Goal: Transaction & Acquisition: Purchase product/service

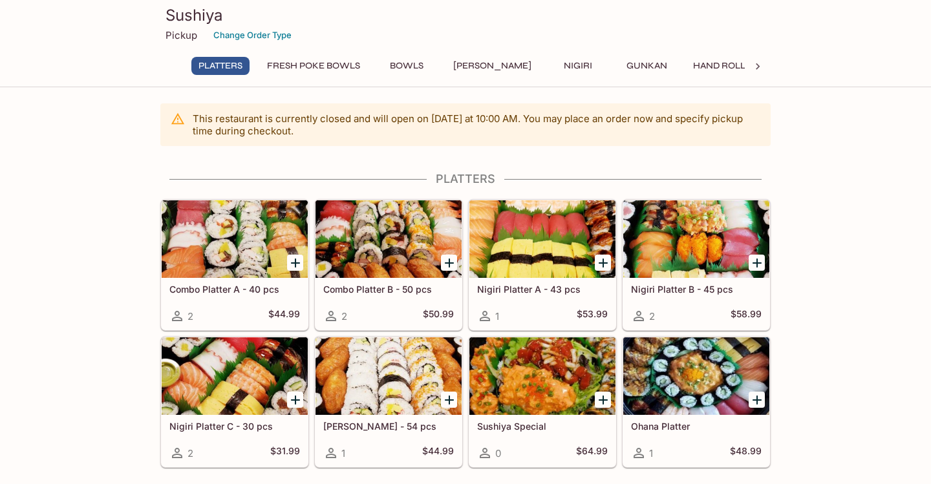
scroll to position [83, 0]
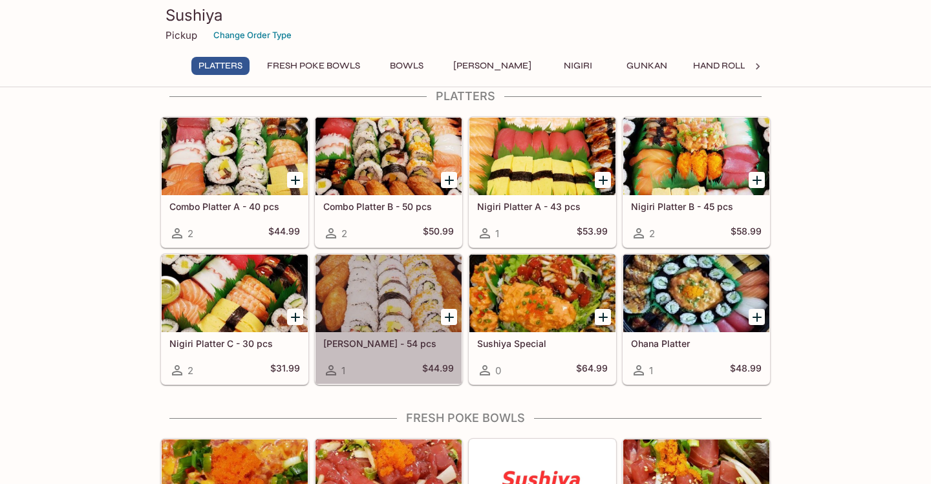
click at [383, 300] on div at bounding box center [388, 294] width 146 height 78
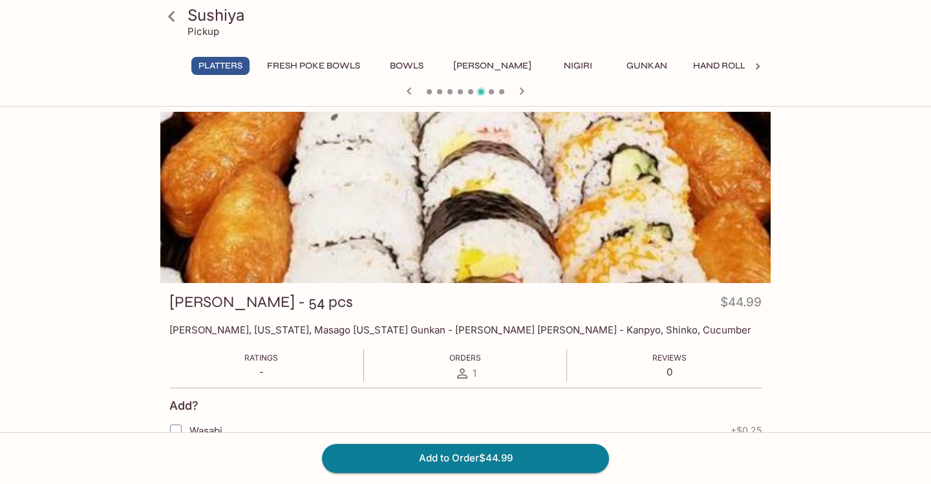
scroll to position [83, 0]
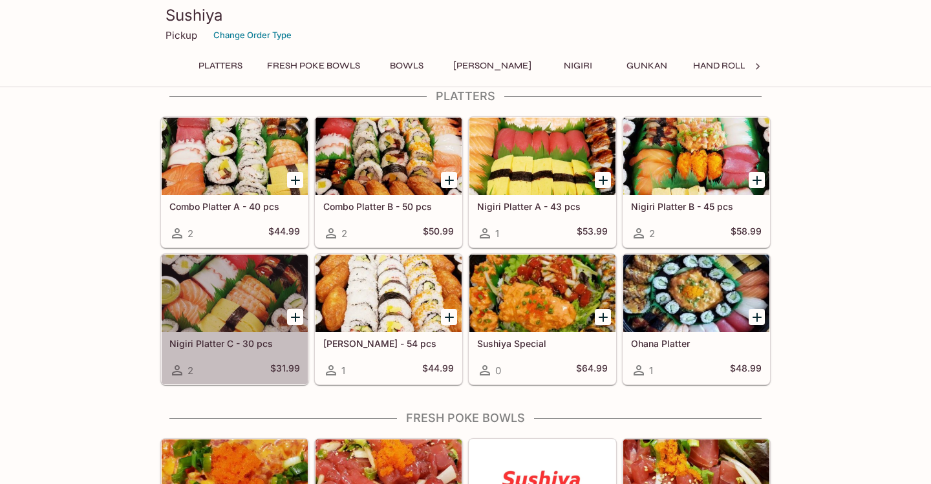
click at [260, 305] on div at bounding box center [235, 294] width 146 height 78
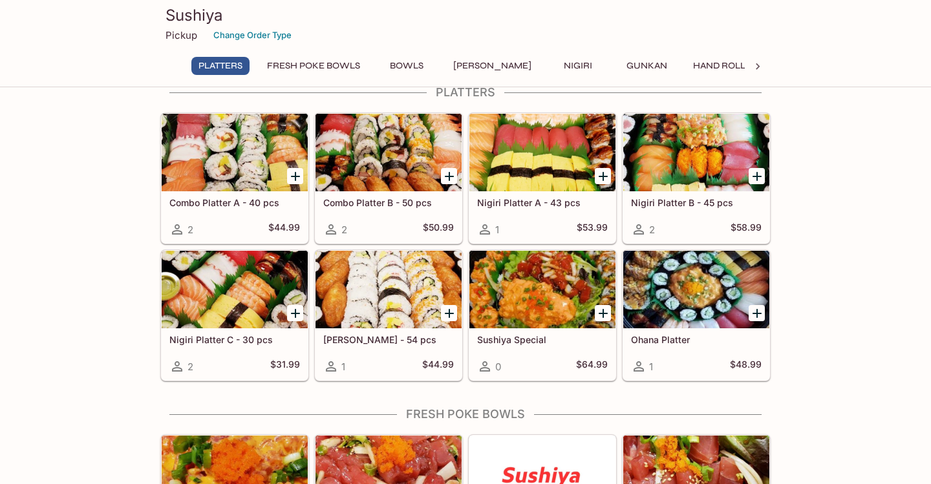
scroll to position [88, 0]
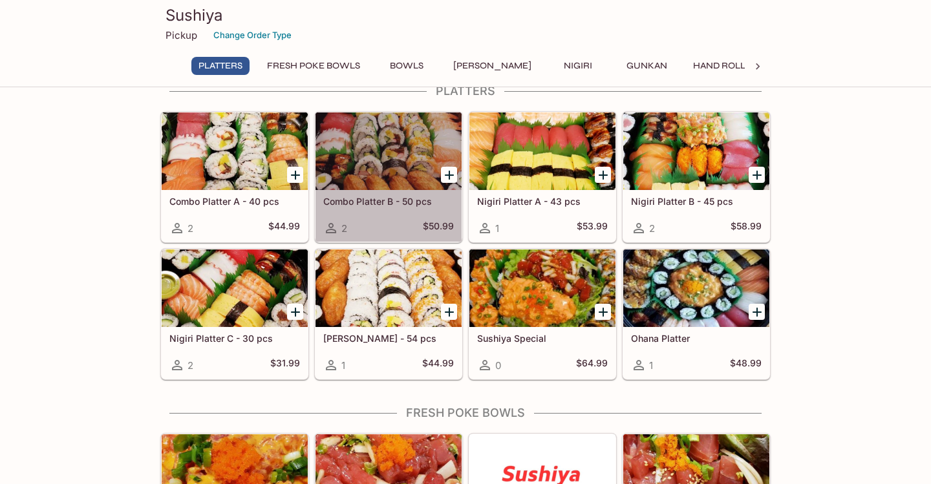
click at [369, 154] on div at bounding box center [388, 151] width 146 height 78
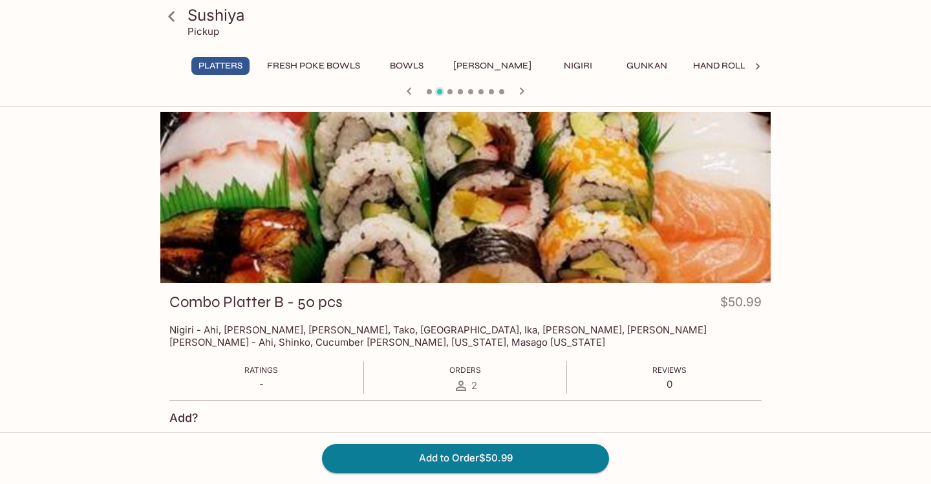
click at [363, 163] on div at bounding box center [465, 197] width 610 height 171
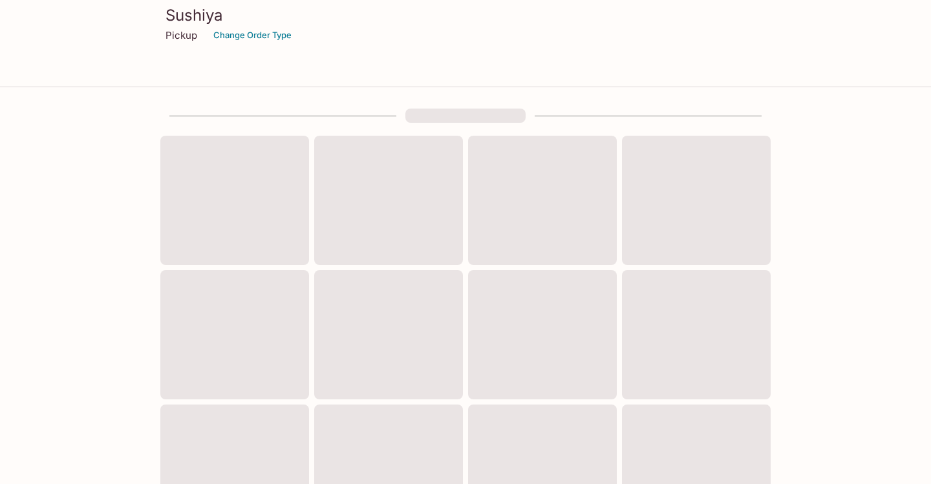
scroll to position [88, 0]
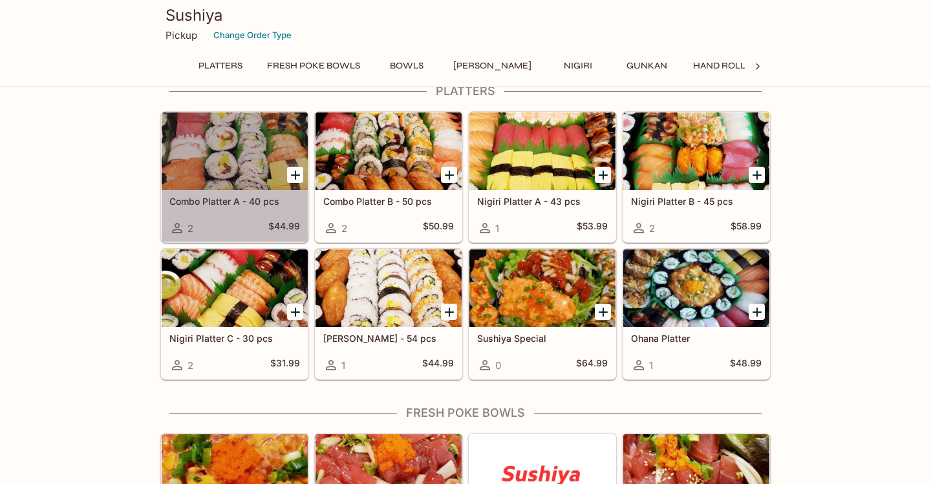
click at [238, 156] on div at bounding box center [235, 151] width 146 height 78
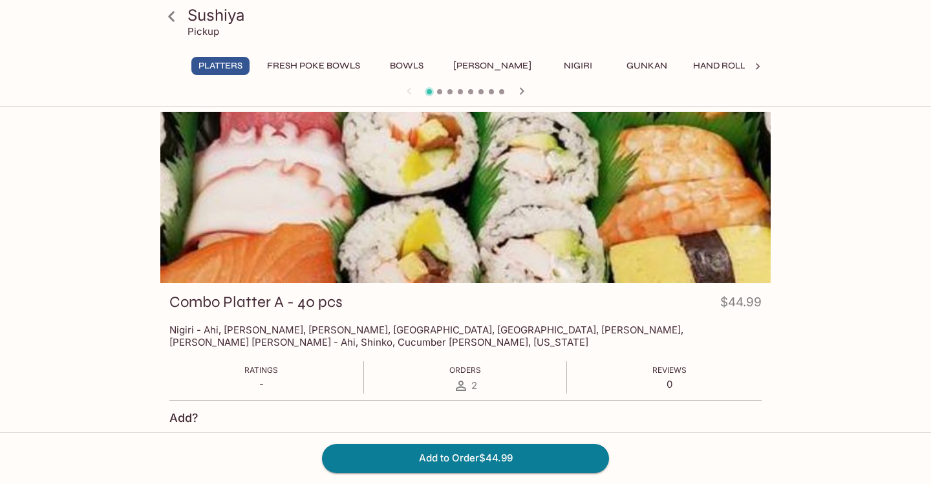
scroll to position [88, 0]
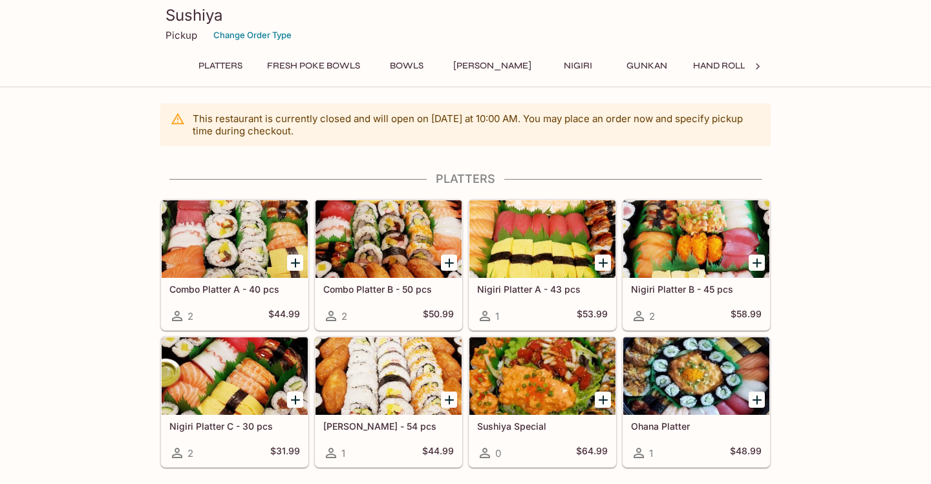
click at [363, 245] on div at bounding box center [388, 239] width 146 height 78
